Goal: Book appointment/travel/reservation

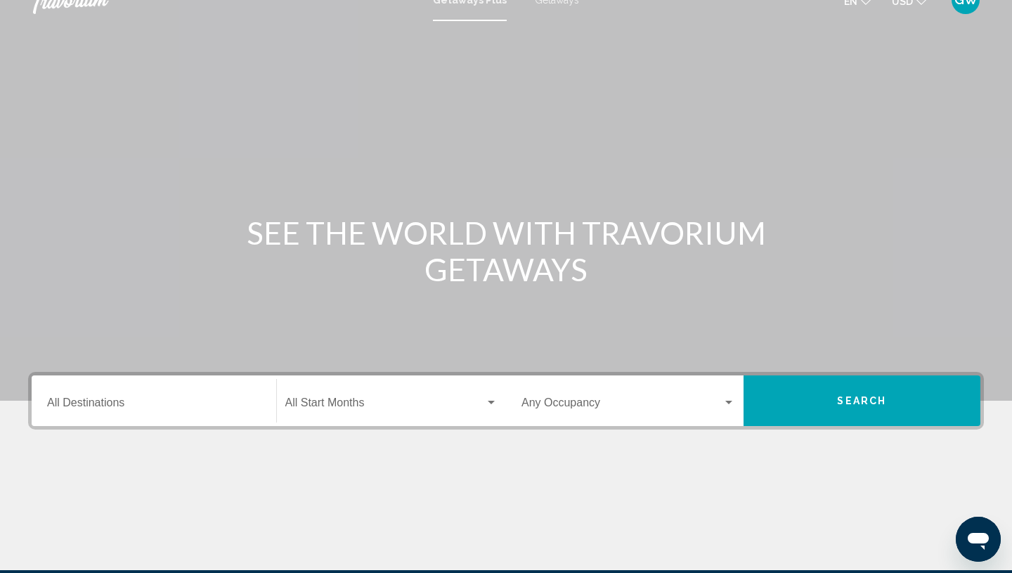
scroll to position [39, 0]
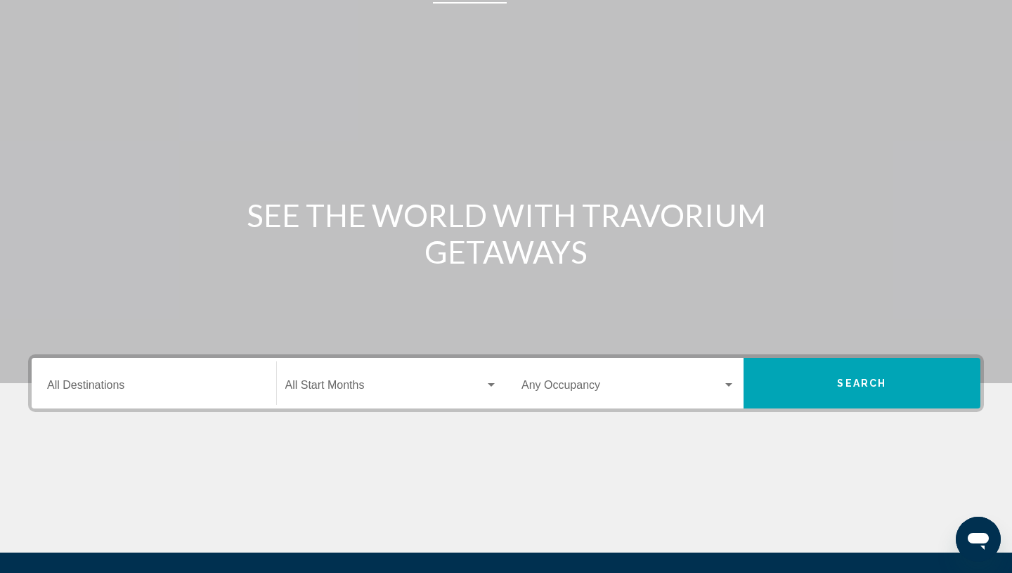
click at [141, 380] on div "Destination All Destinations" at bounding box center [154, 383] width 214 height 44
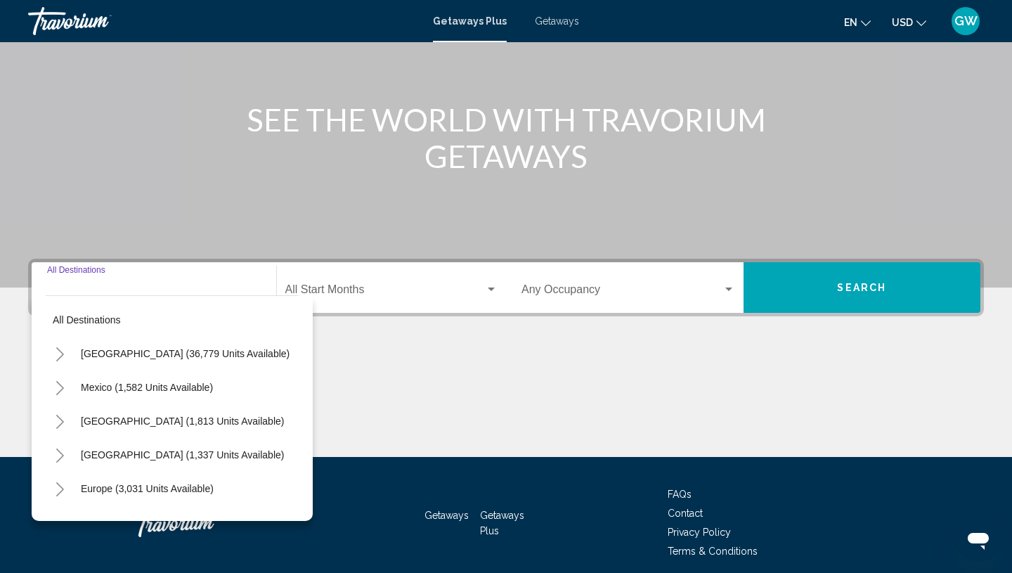
scroll to position [190, 0]
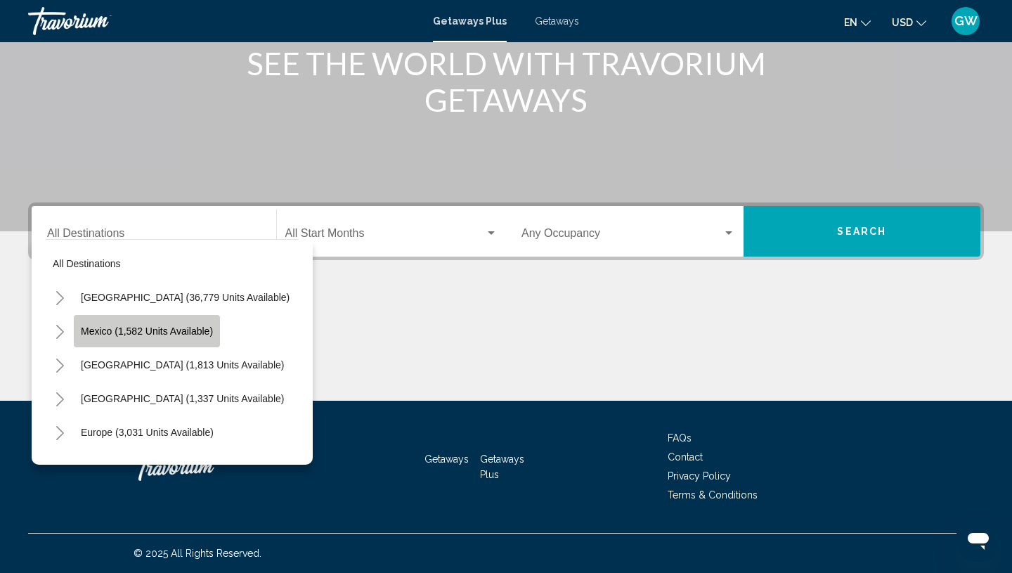
click at [193, 325] on span "Mexico (1,582 units available)" at bounding box center [147, 330] width 132 height 11
type input "**********"
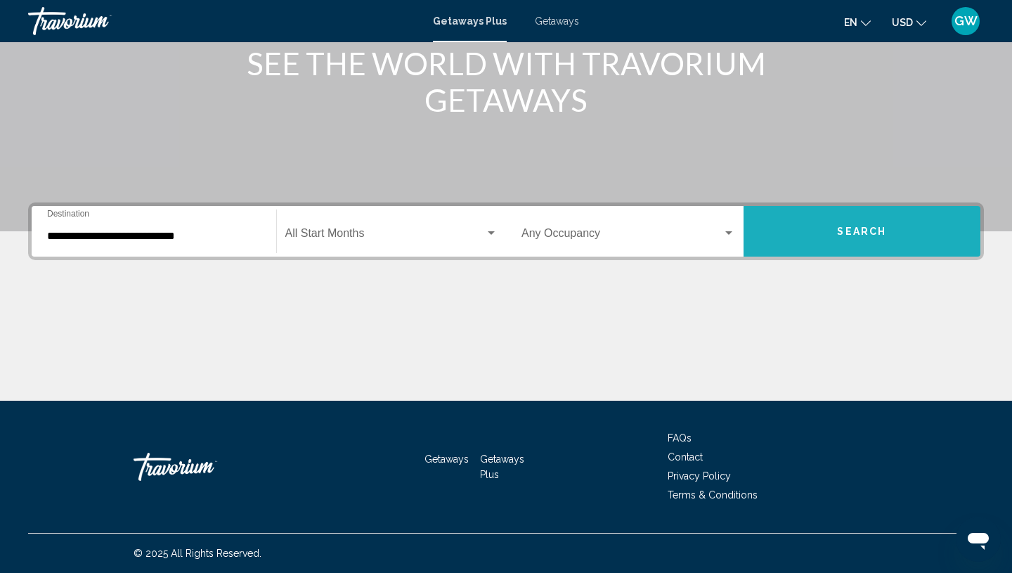
click at [883, 232] on span "Search" at bounding box center [861, 231] width 49 height 11
